Goal: Task Accomplishment & Management: Use online tool/utility

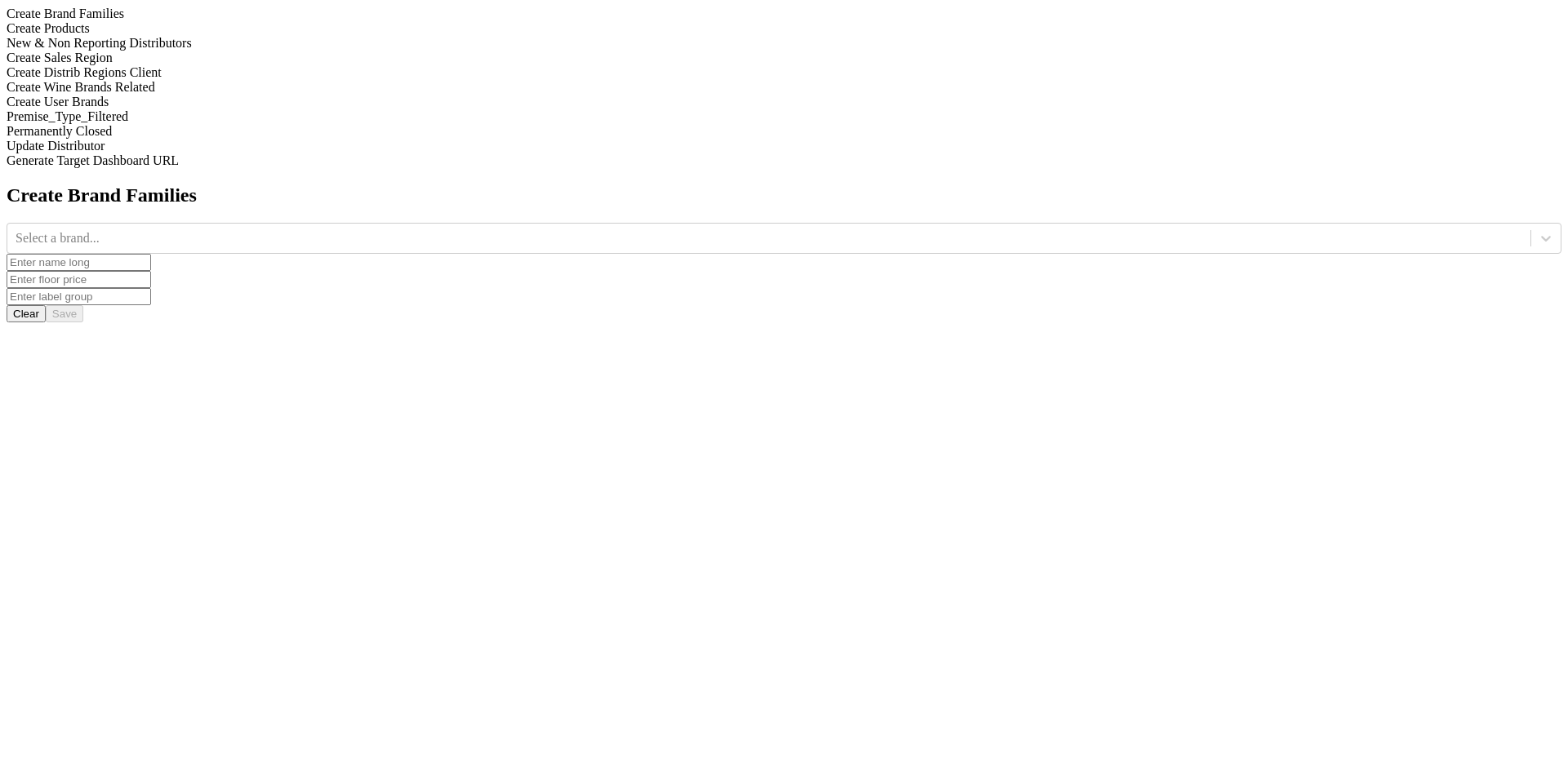
click at [234, 51] on div "New & Non Reporting Distributors" at bounding box center [784, 43] width 1555 height 15
click at [1531, 224] on div at bounding box center [1546, 238] width 29 height 29
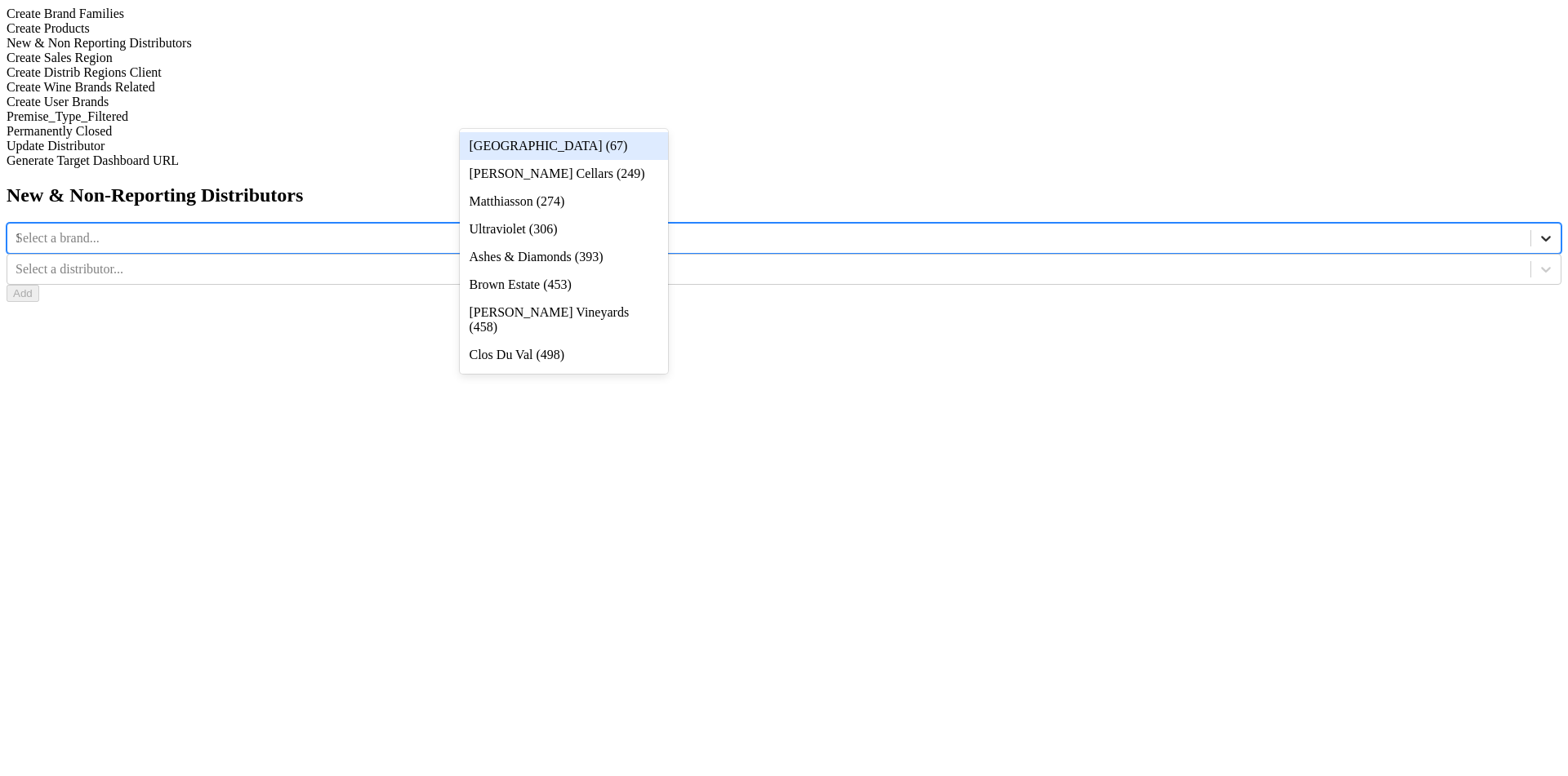
type input "12"
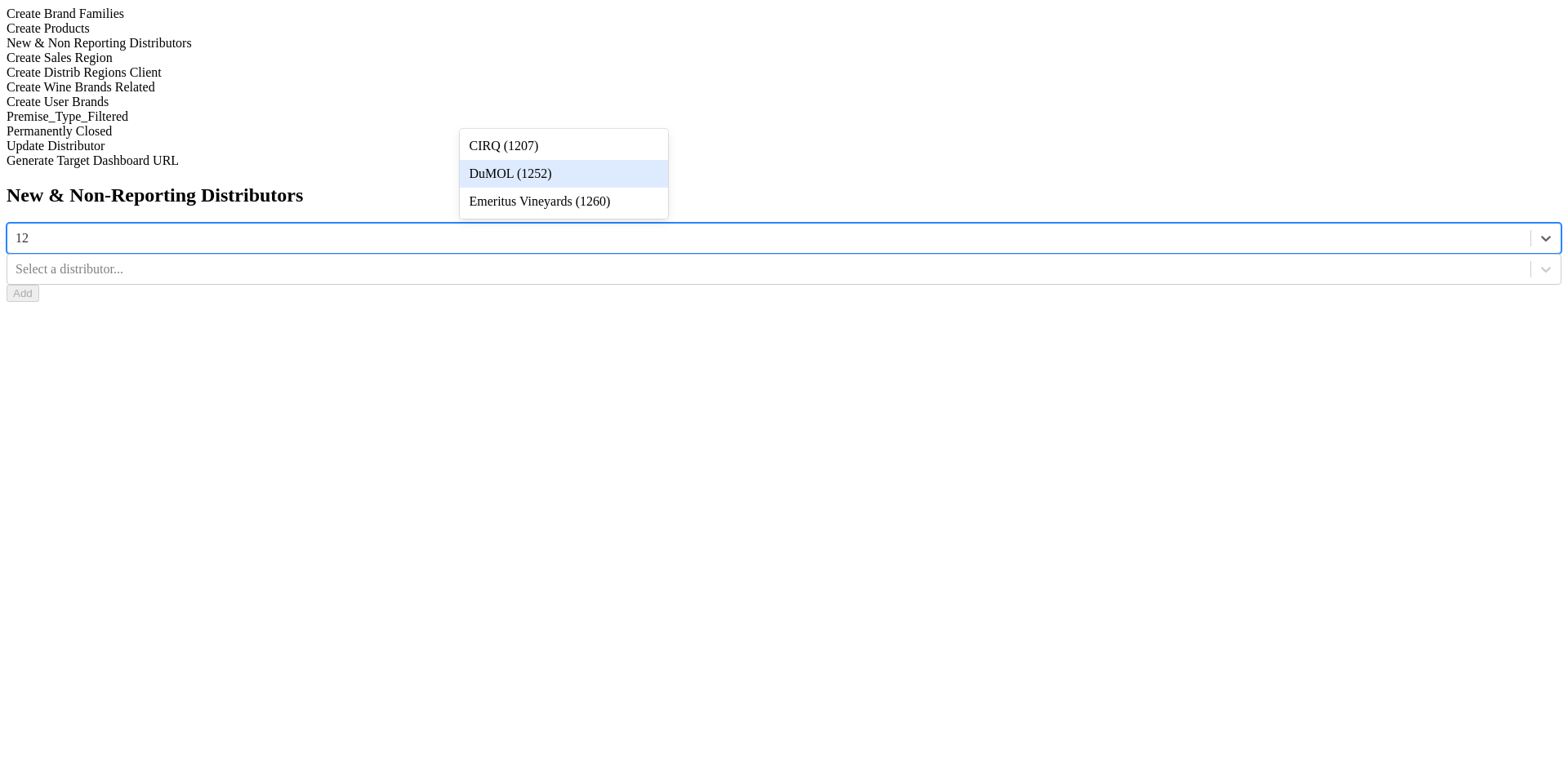
click at [635, 176] on div "DuMOL (1252)" at bounding box center [564, 174] width 208 height 28
click at [1531, 255] on div at bounding box center [1546, 269] width 29 height 29
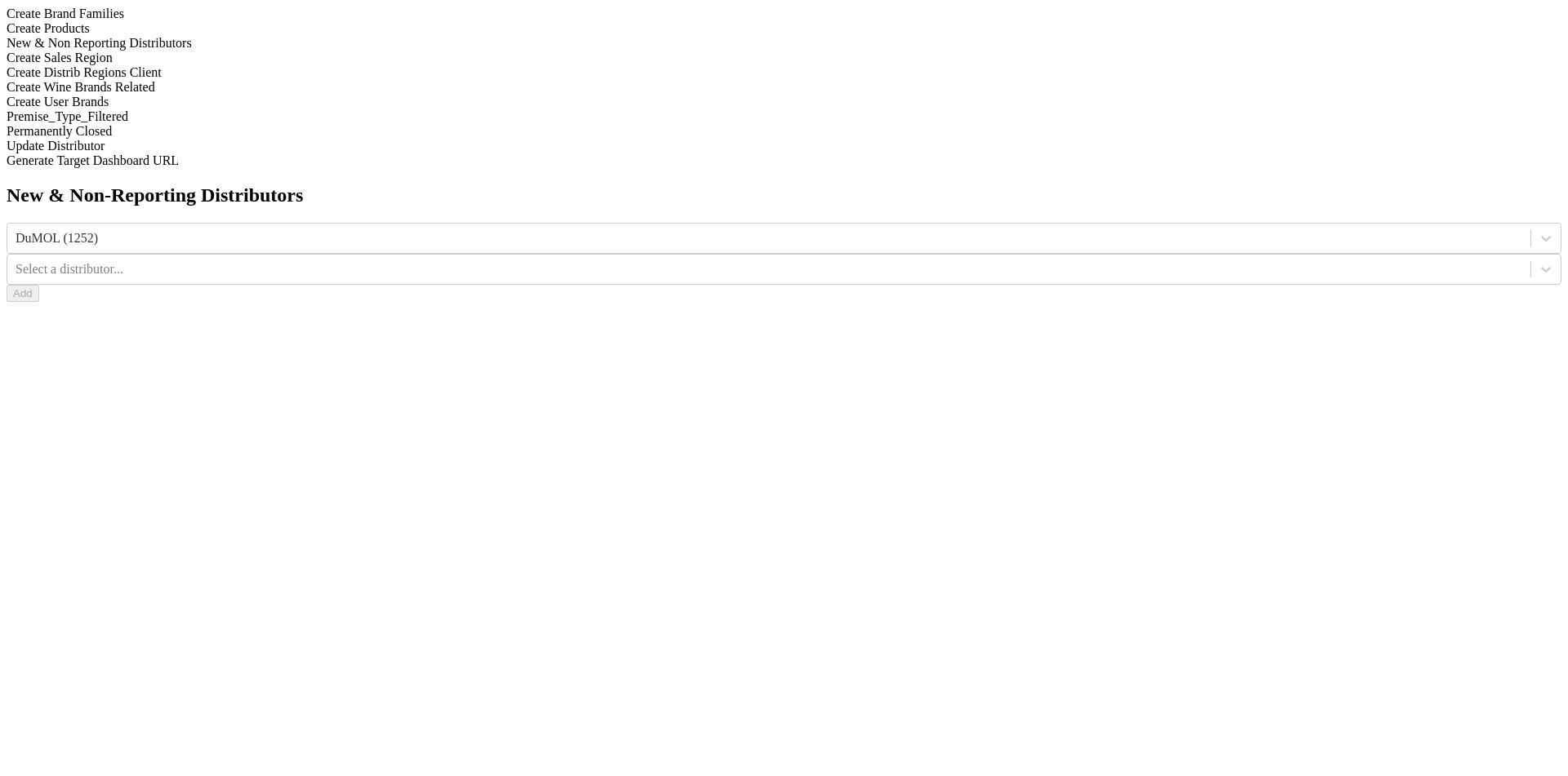
click at [954, 184] on div "New & Non-Reporting Distributors DuMOL (1252) Select a distributor... Add" at bounding box center [784, 243] width 1555 height 118
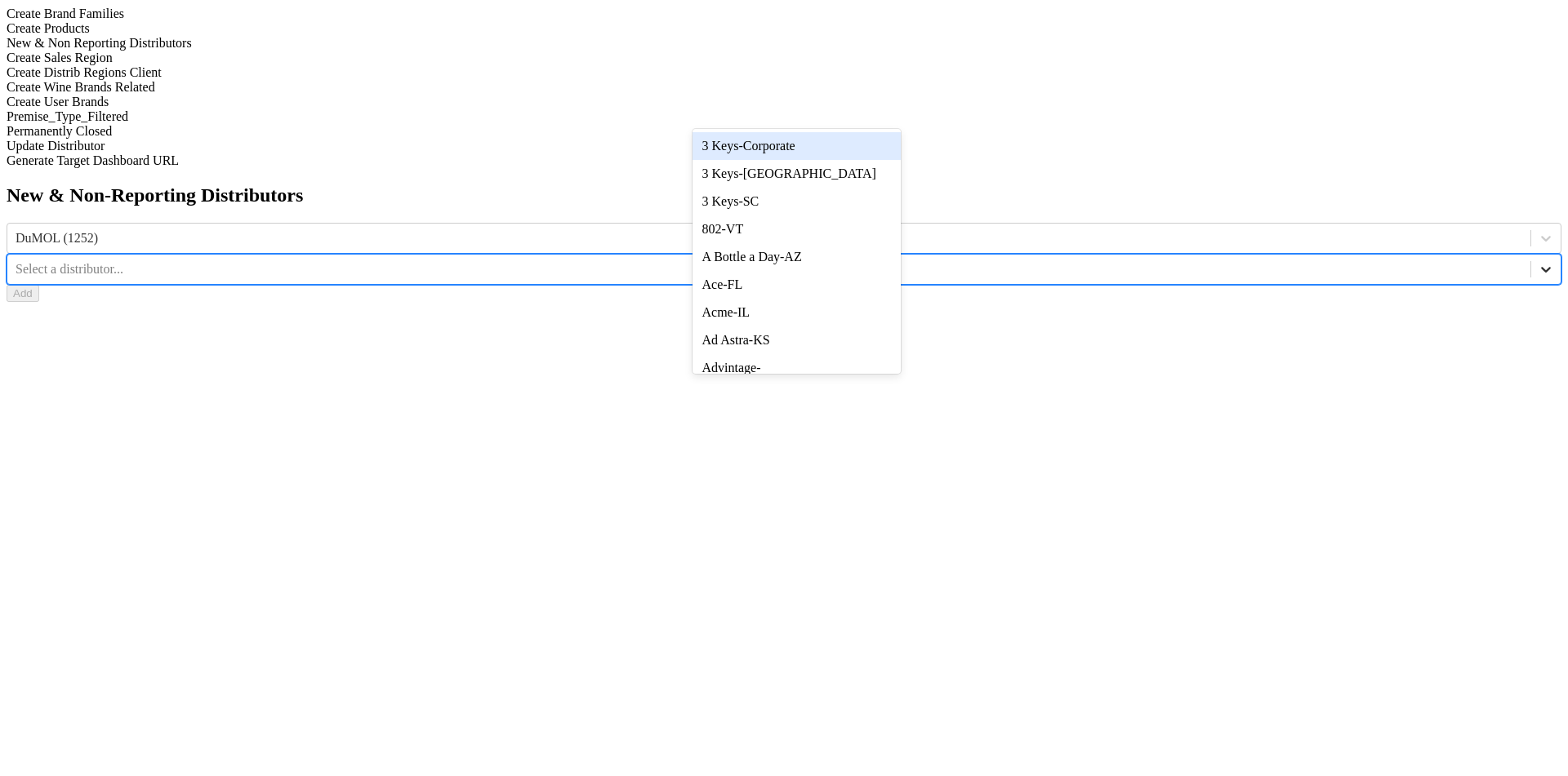
click at [1538, 262] on icon at bounding box center [1546, 269] width 16 height 16
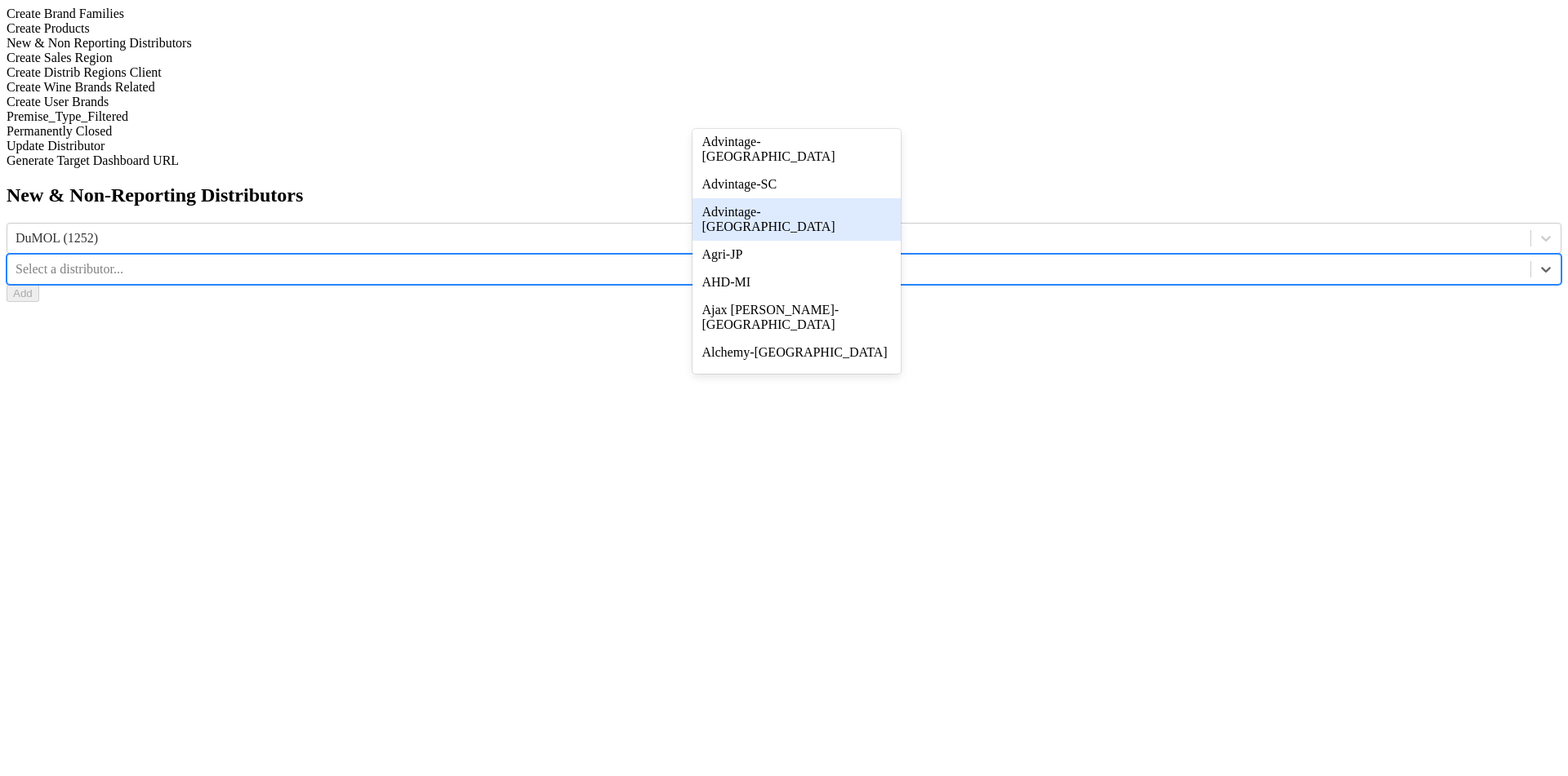
scroll to position [280, 0]
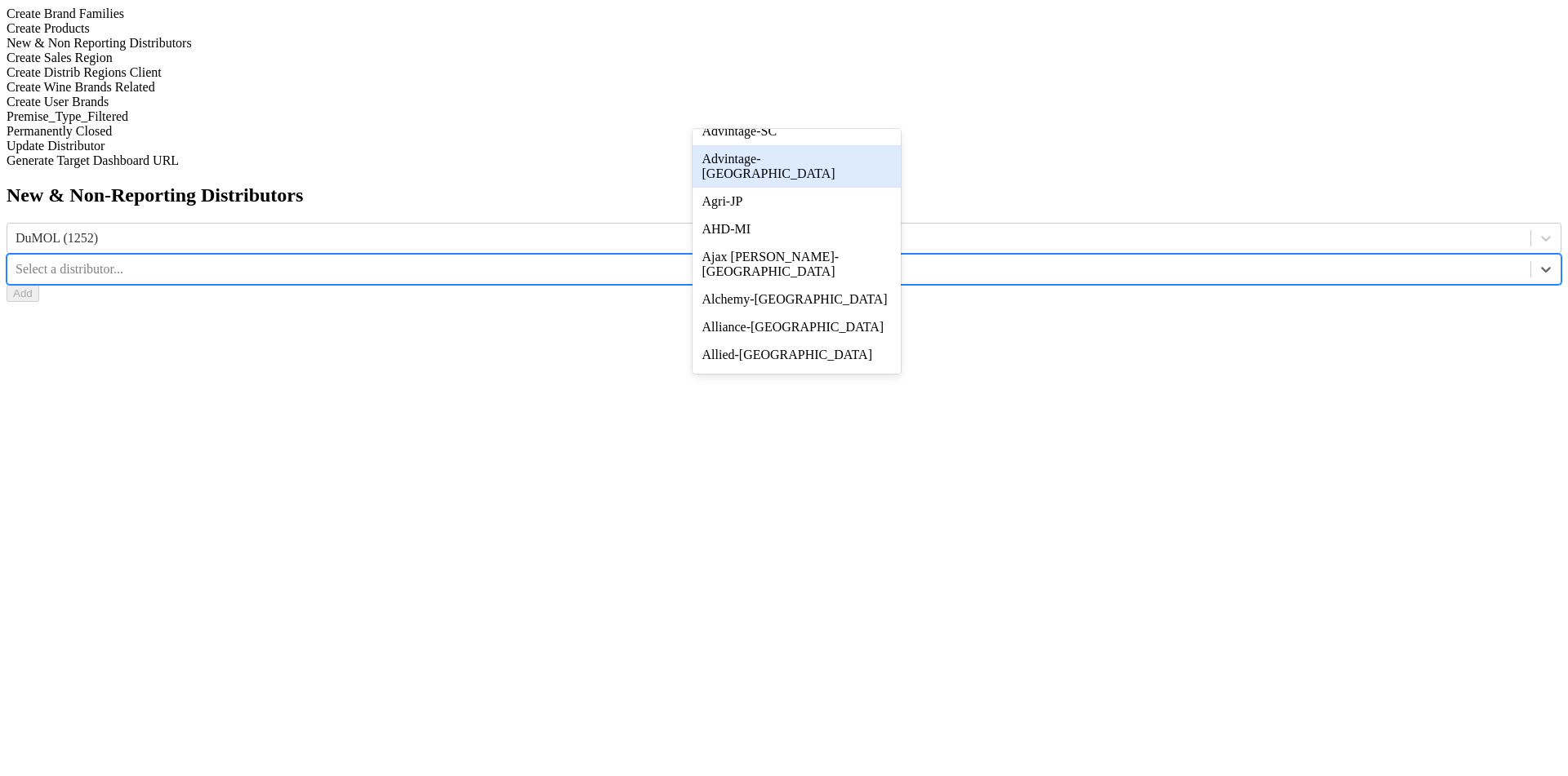
click at [873, 188] on div "Advintage-TN" at bounding box center [797, 166] width 208 height 42
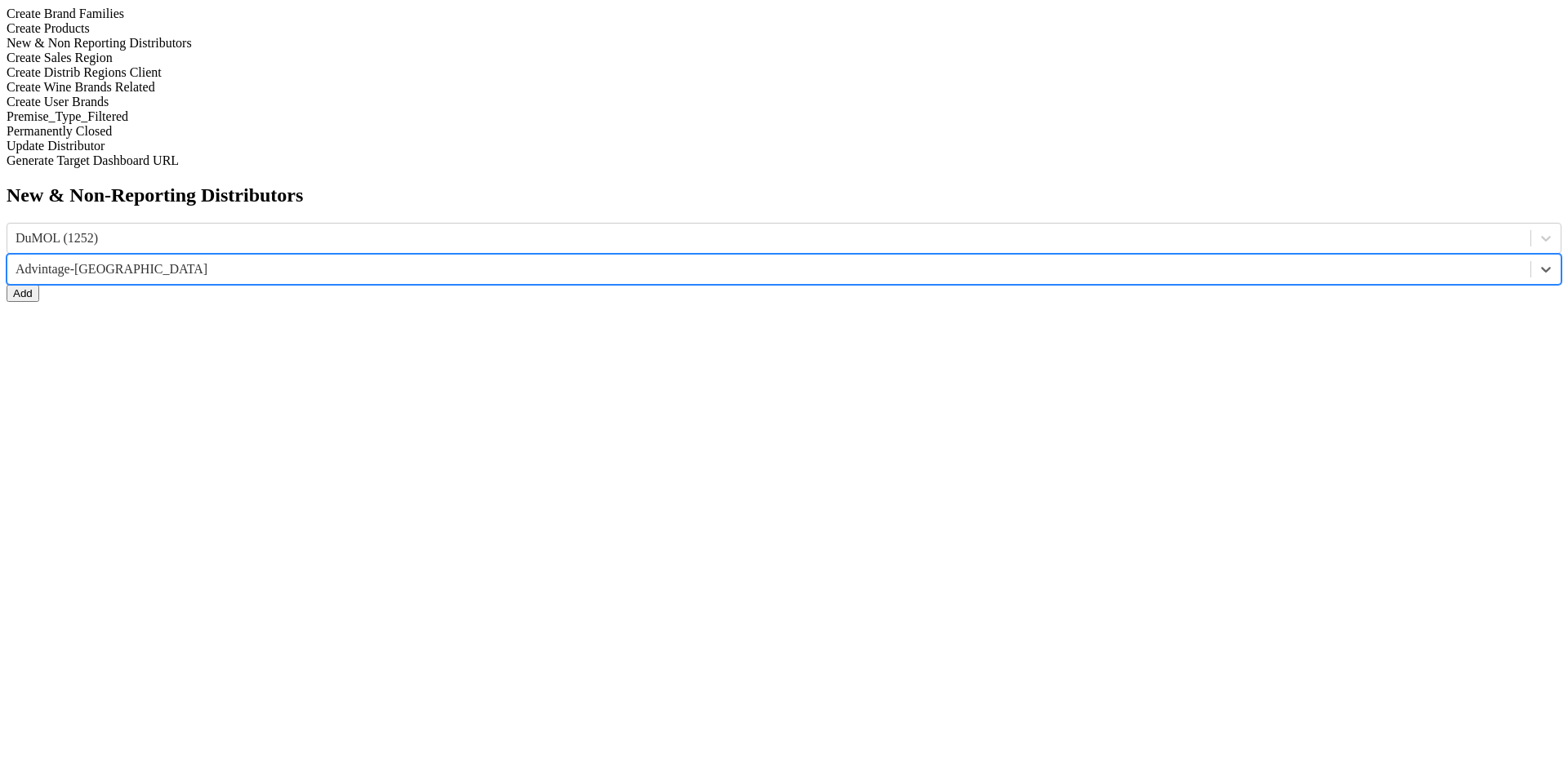
click at [40, 285] on button "Add" at bounding box center [23, 293] width 33 height 17
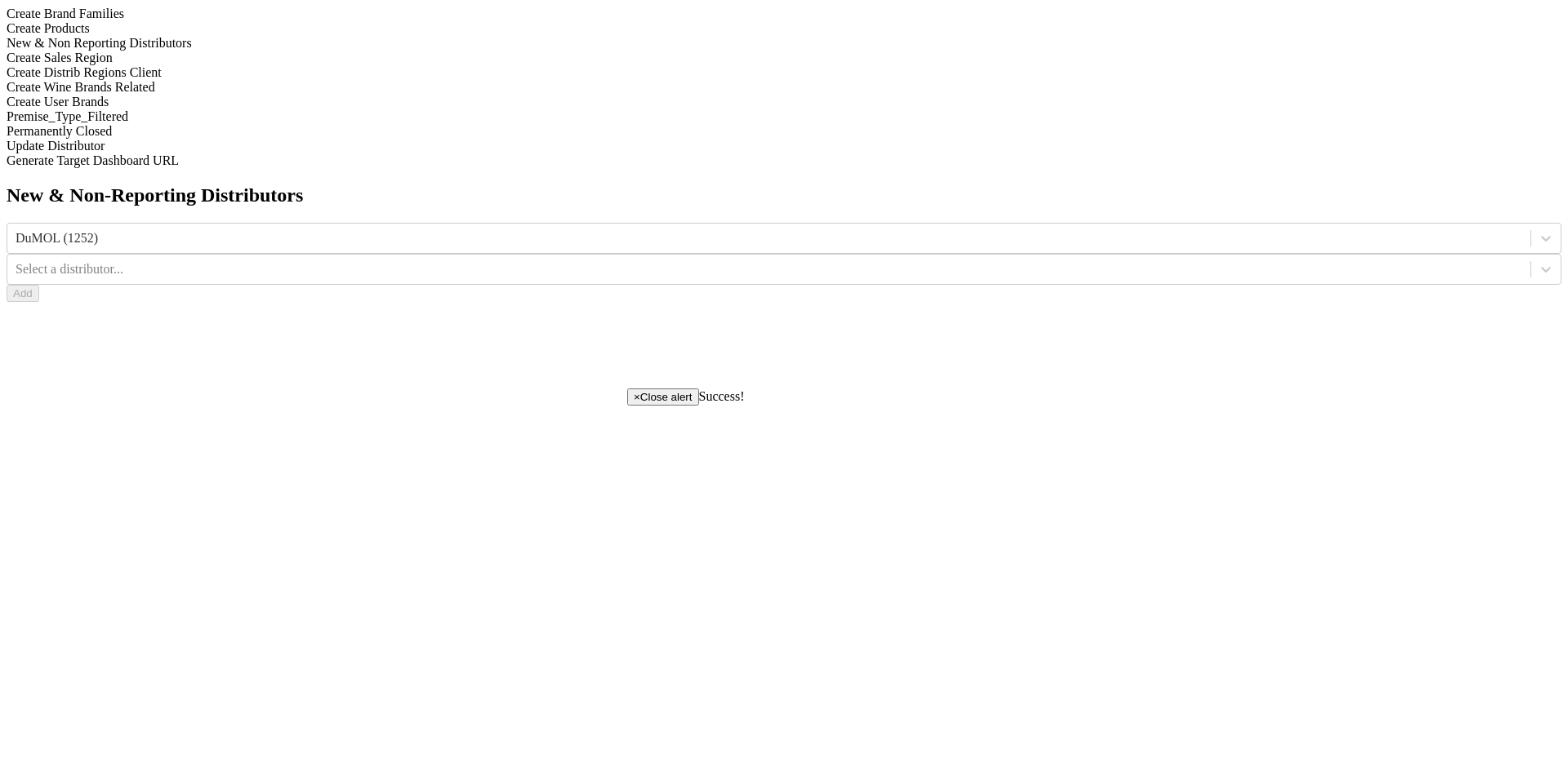
click at [640, 403] on span "×" at bounding box center [637, 397] width 7 height 12
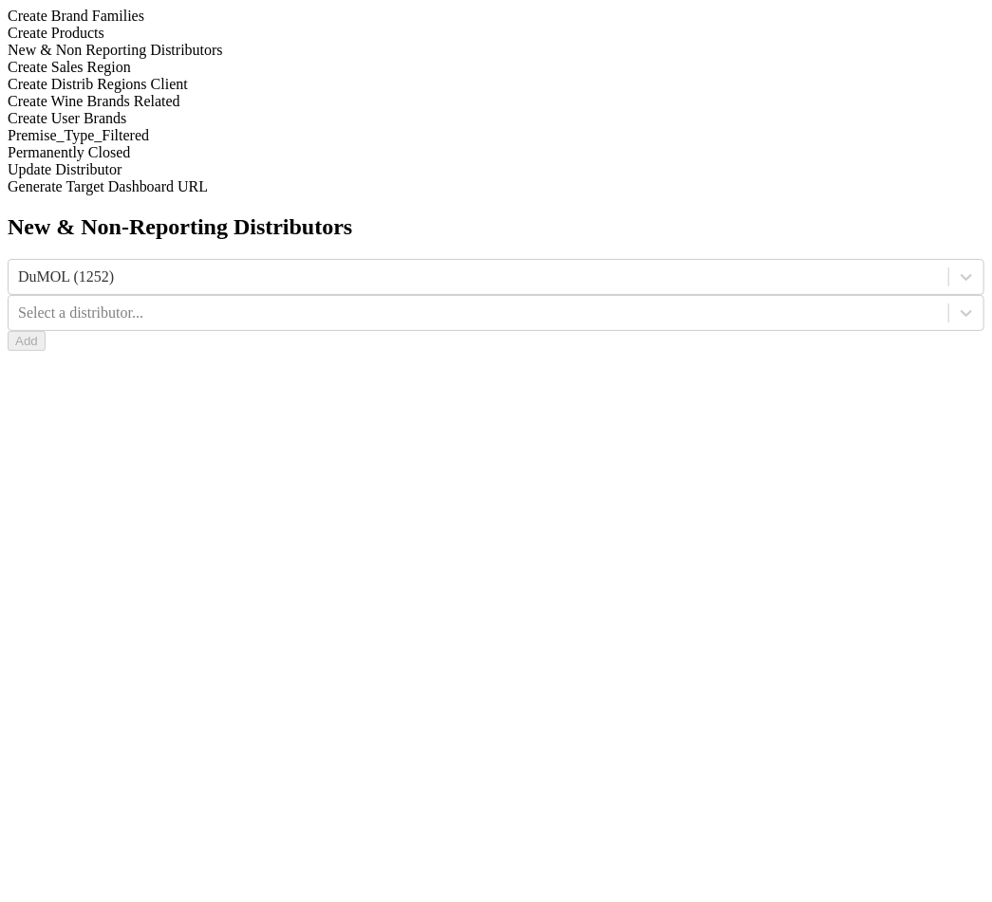
click at [236, 76] on div "Create Sales Region" at bounding box center [496, 67] width 976 height 17
click at [261, 59] on div "New & Non Reporting Distributors" at bounding box center [496, 50] width 976 height 17
click at [286, 76] on div "Create Sales Region" at bounding box center [496, 67] width 976 height 17
click at [286, 59] on div "New & Non Reporting Distributors" at bounding box center [496, 50] width 976 height 17
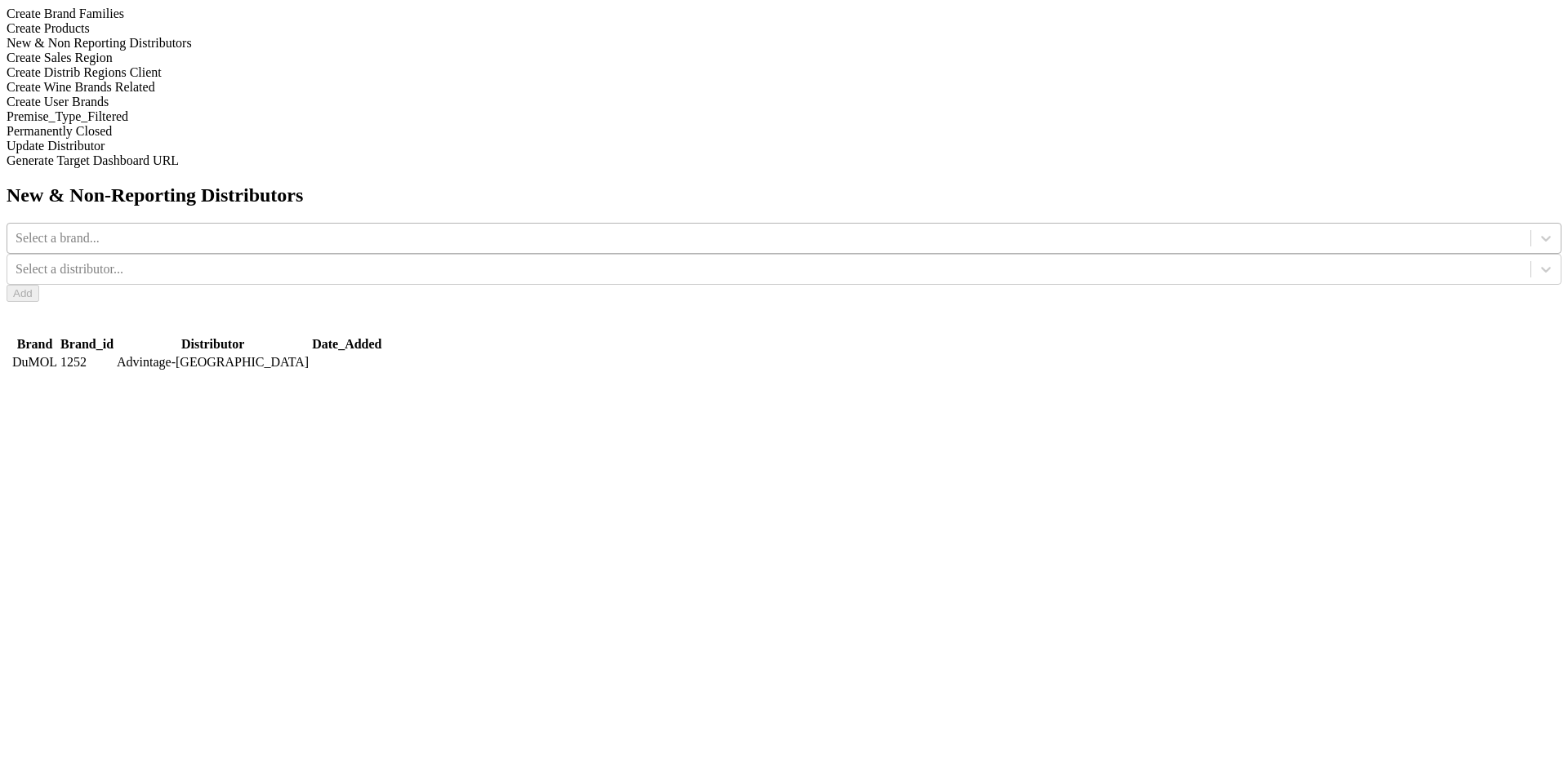
click at [603, 230] on div at bounding box center [769, 238] width 1507 height 18
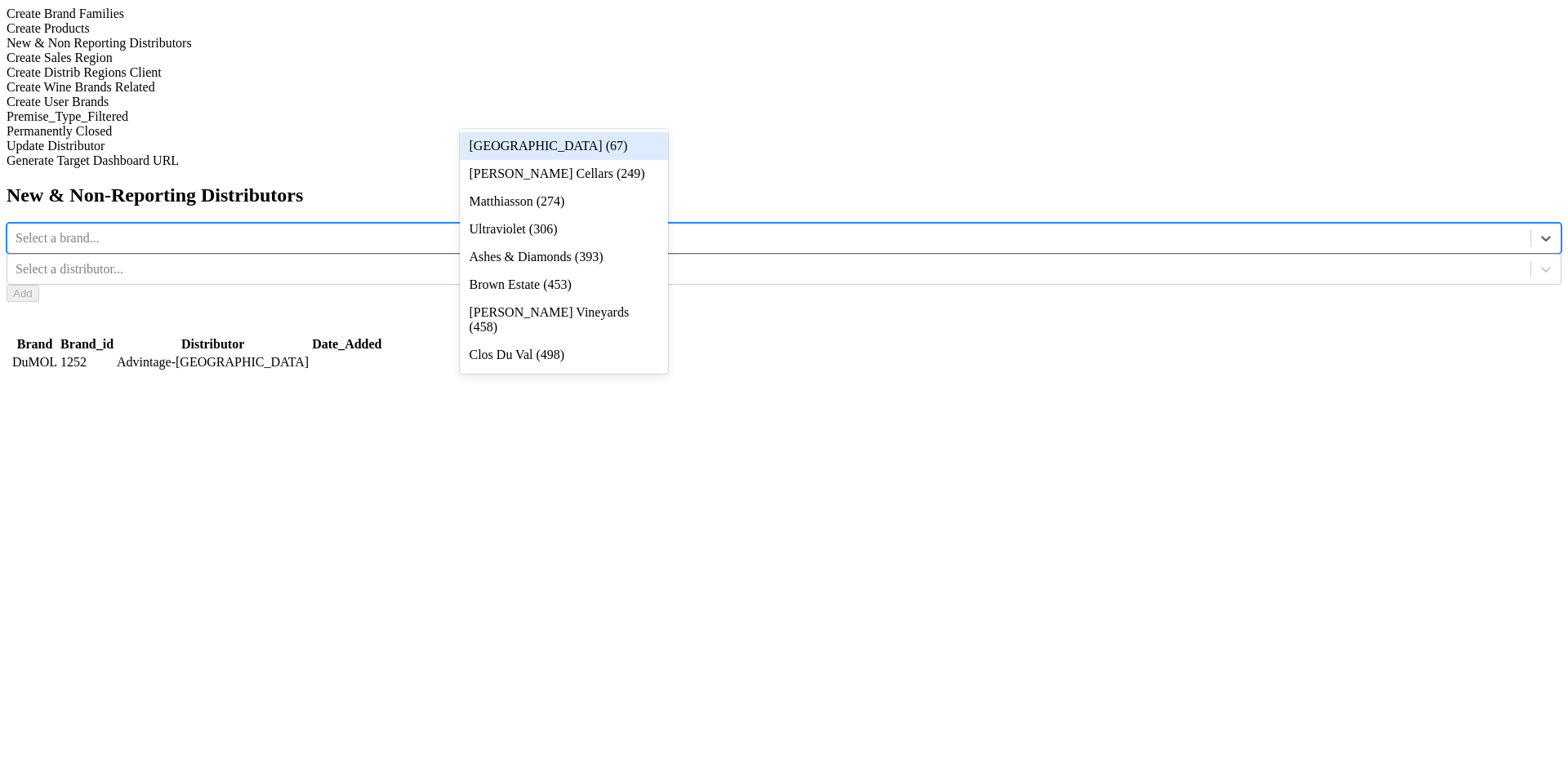
click at [623, 146] on div "Bella Oaks (67)" at bounding box center [564, 146] width 208 height 28
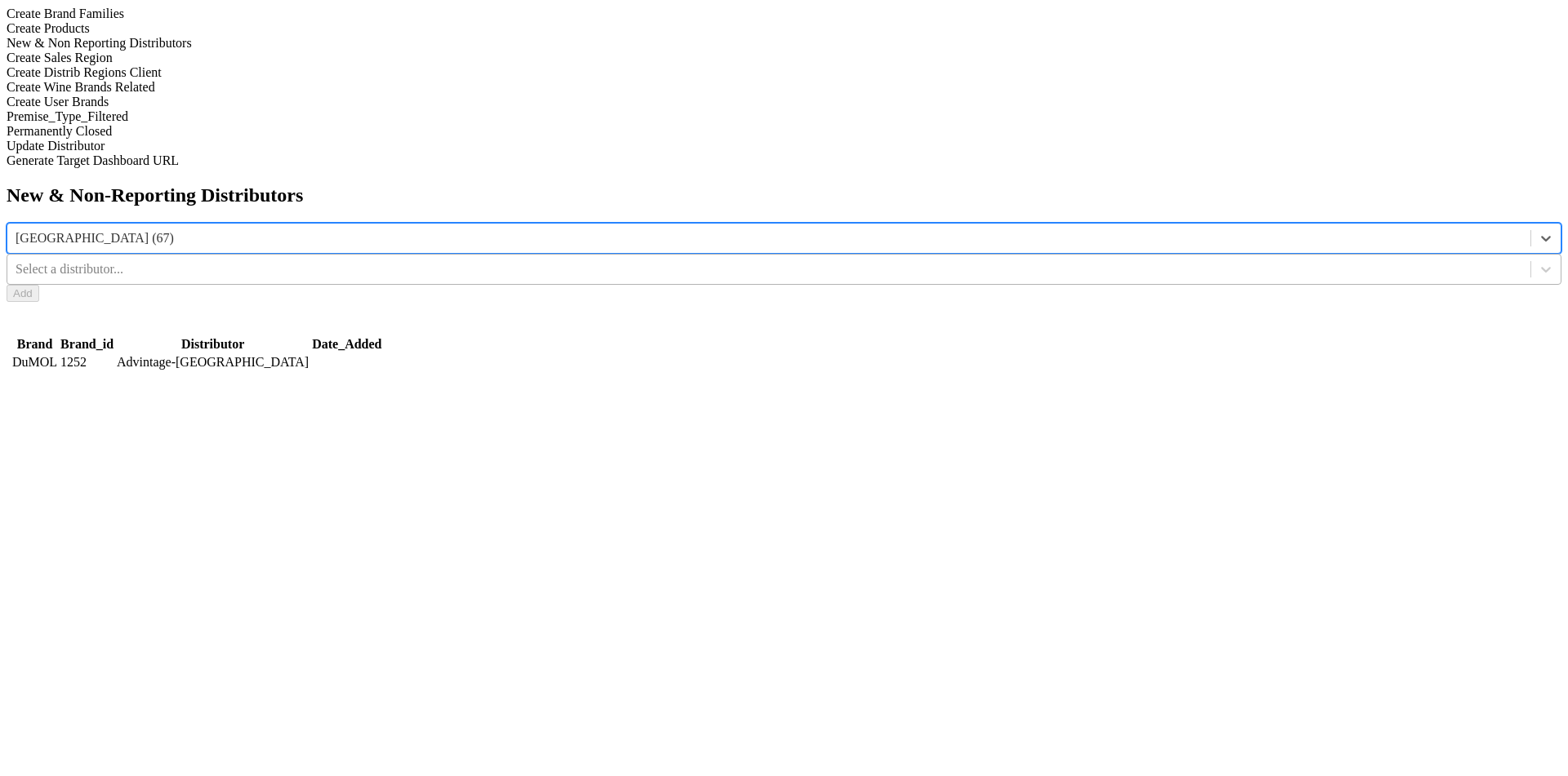
click at [762, 261] on div at bounding box center [769, 269] width 1507 height 18
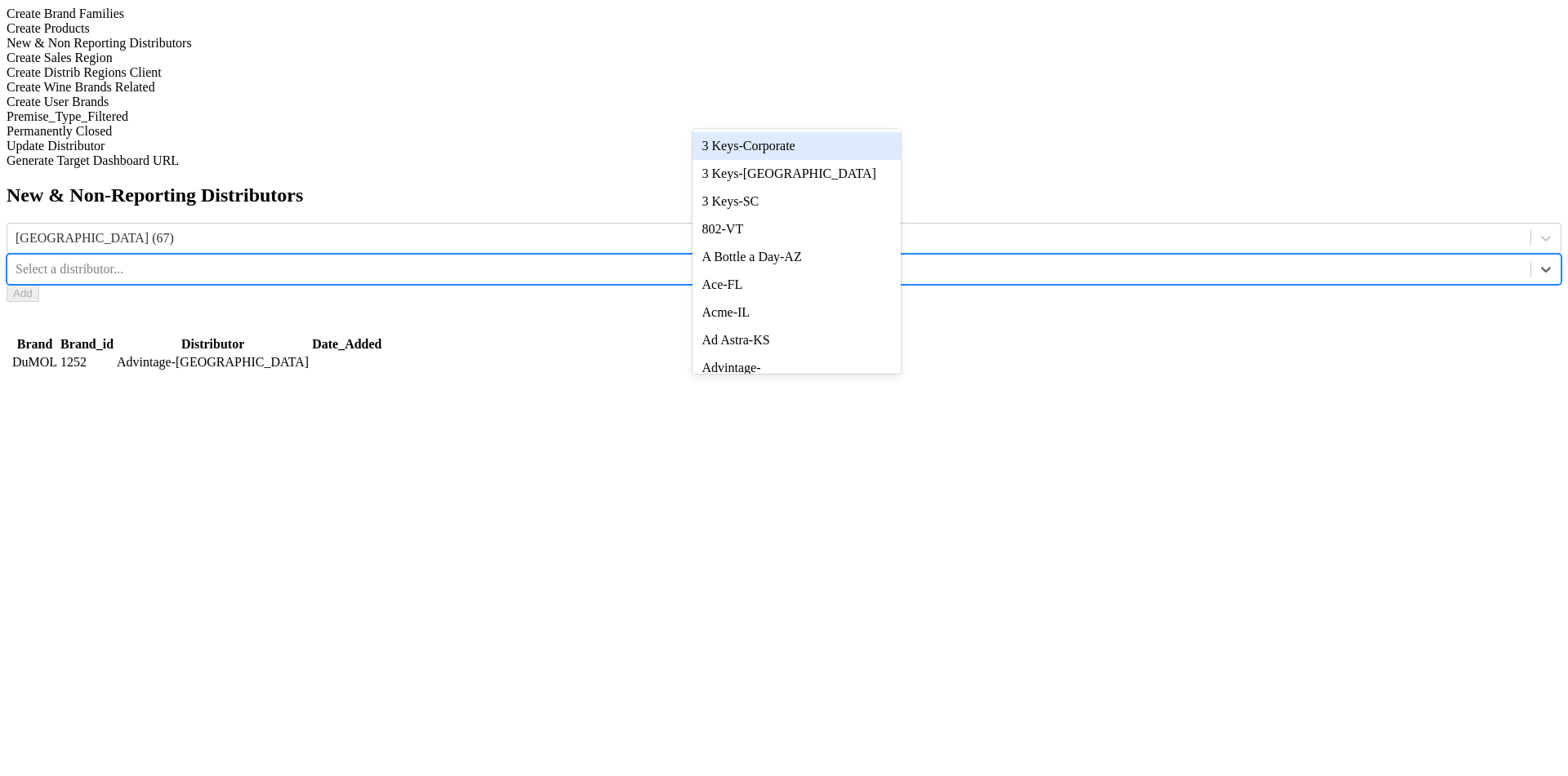
click at [779, 151] on div "3 Keys-Corporate" at bounding box center [797, 146] width 208 height 28
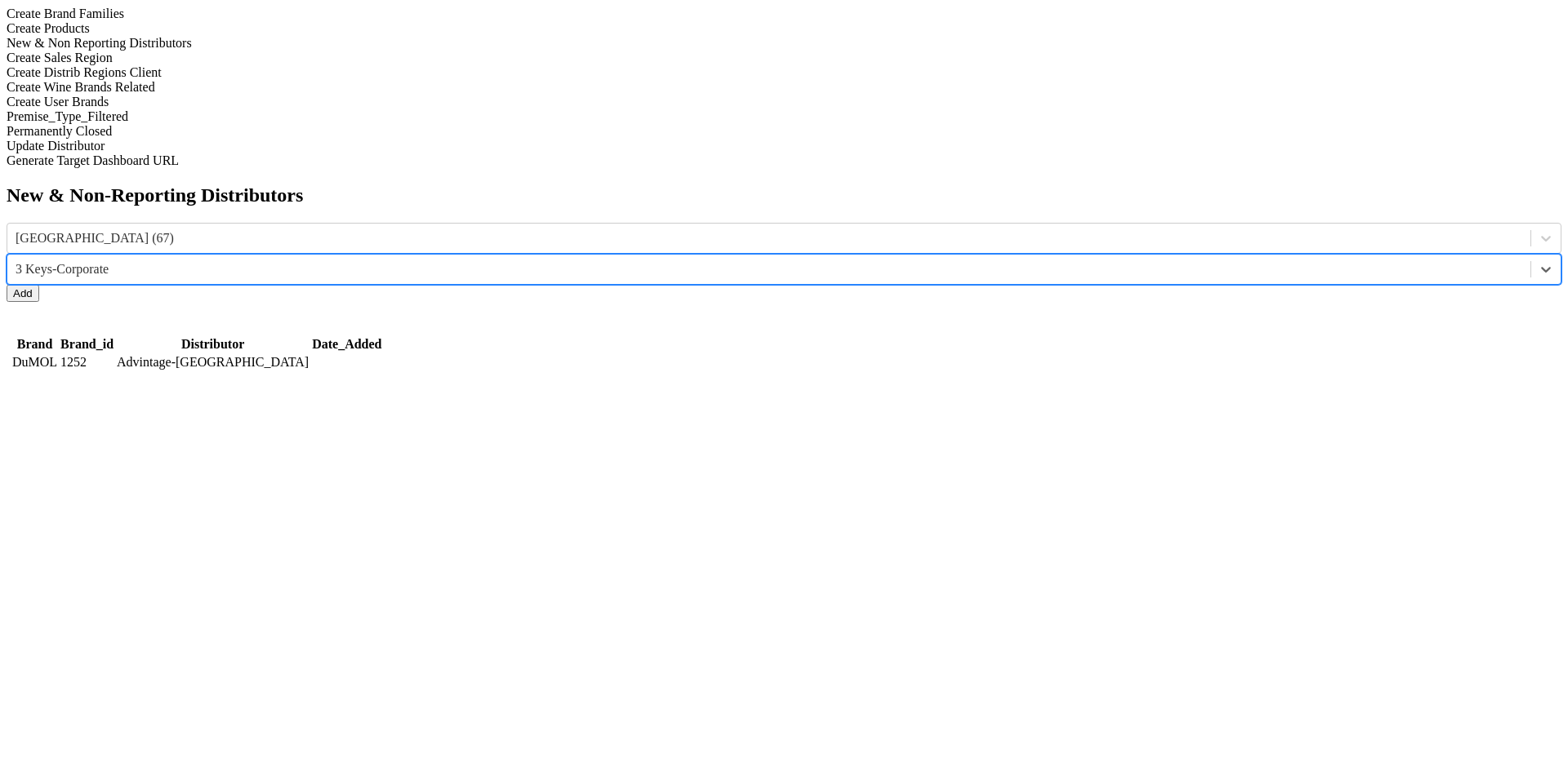
click at [40, 285] on button "Add" at bounding box center [23, 293] width 33 height 17
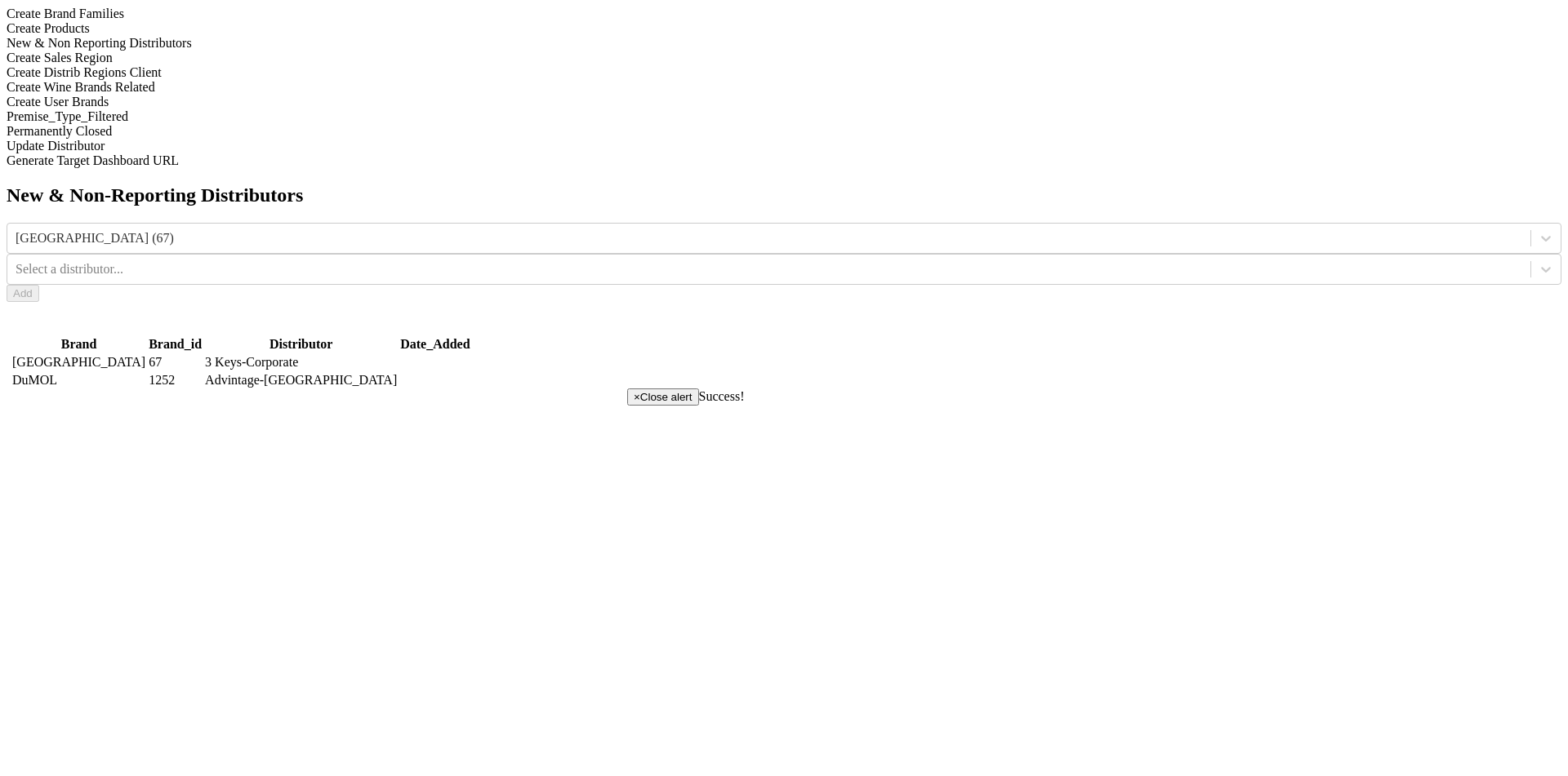
click at [640, 403] on span "×" at bounding box center [637, 397] width 7 height 12
